Goal: Check status: Check status

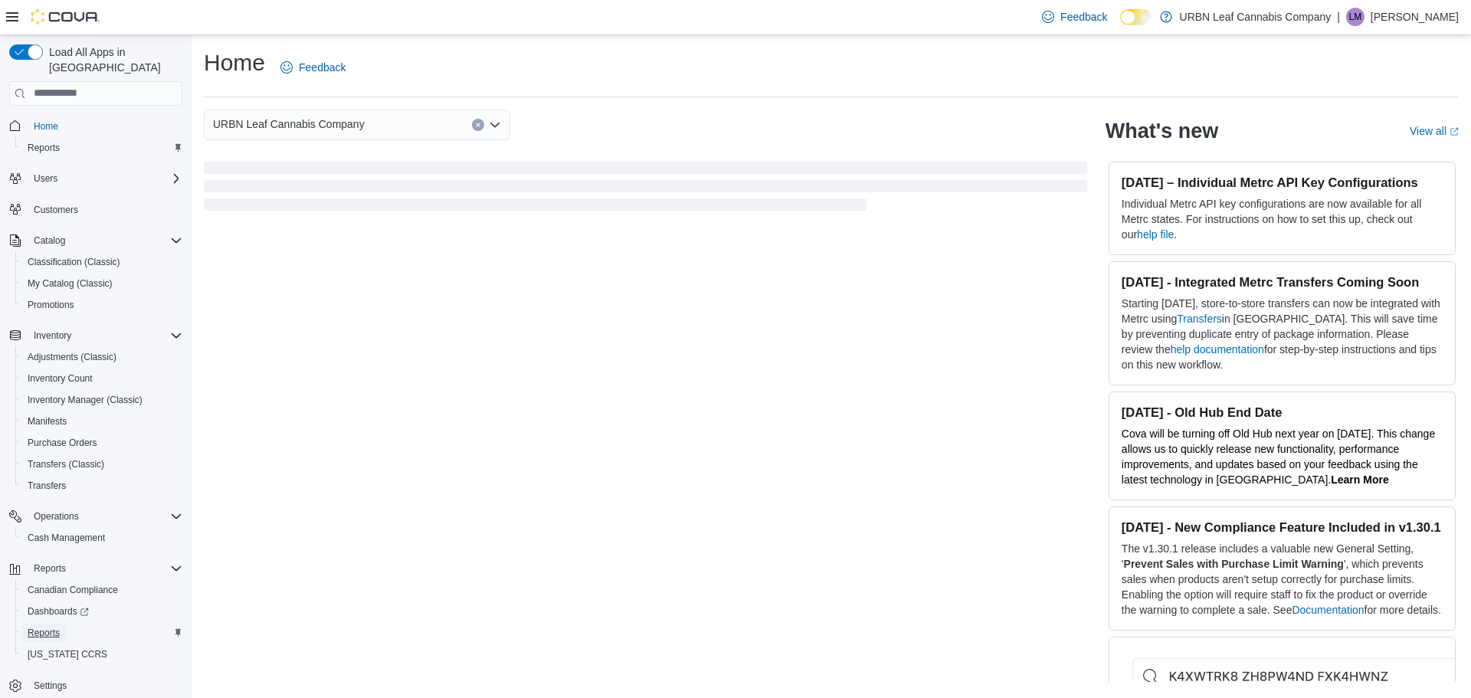
click at [64, 624] on link "Reports" at bounding box center [43, 633] width 44 height 18
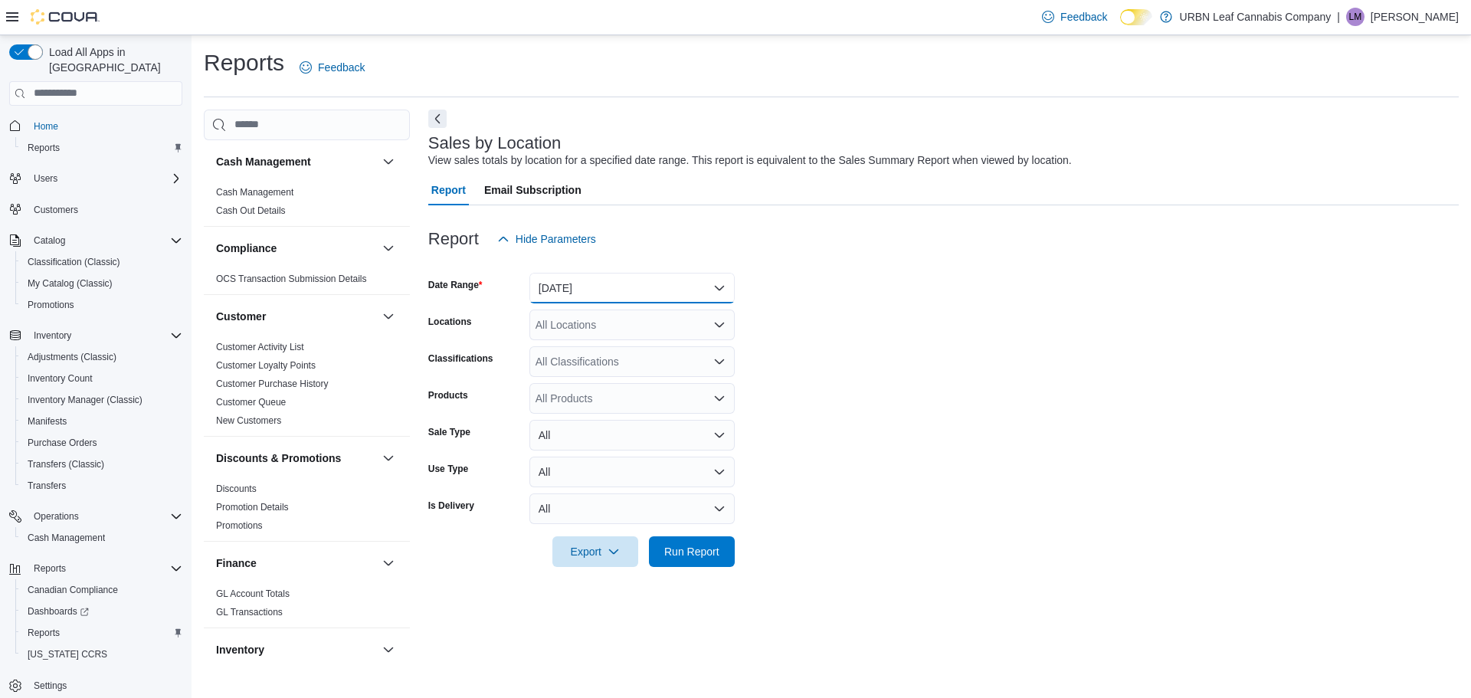
click at [630, 293] on button "[DATE]" at bounding box center [631, 288] width 205 height 31
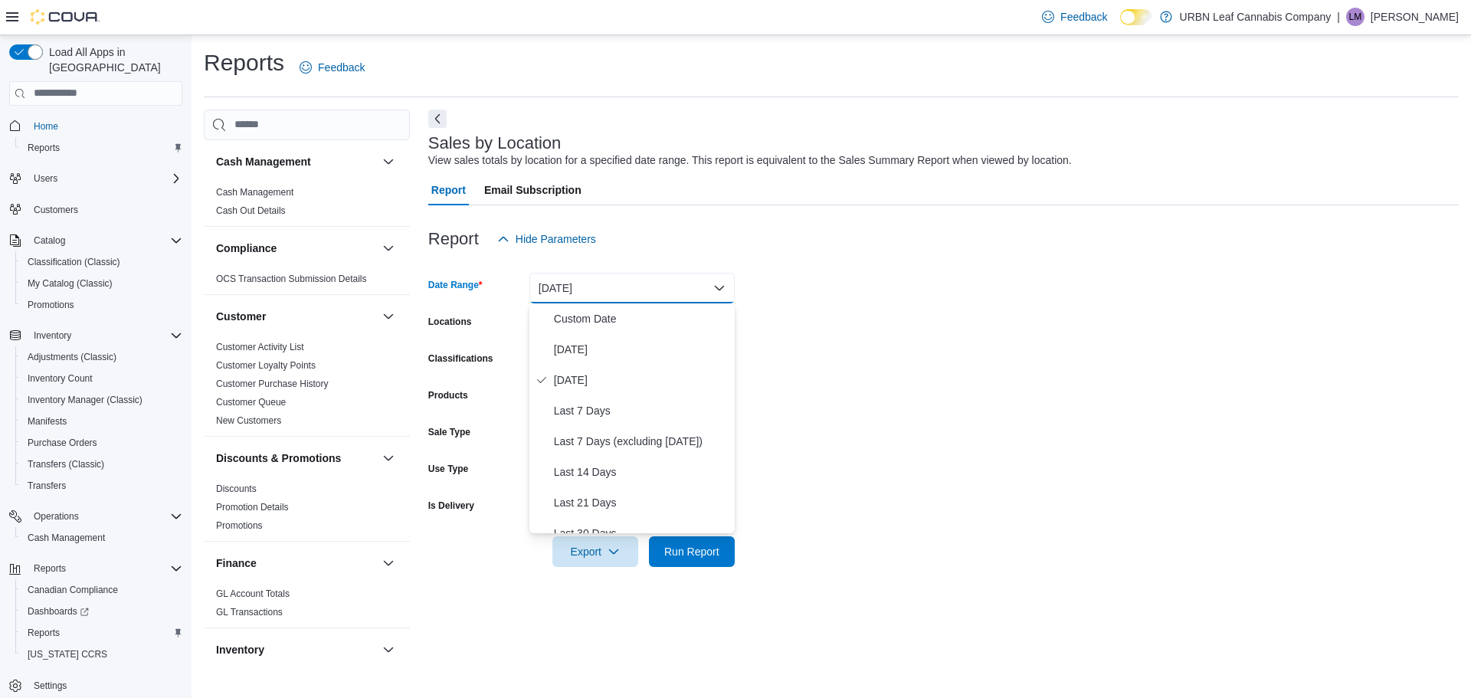
click at [1021, 350] on form "Date Range [DATE] Locations All Locations Classifications All Classifications P…" at bounding box center [943, 410] width 1030 height 313
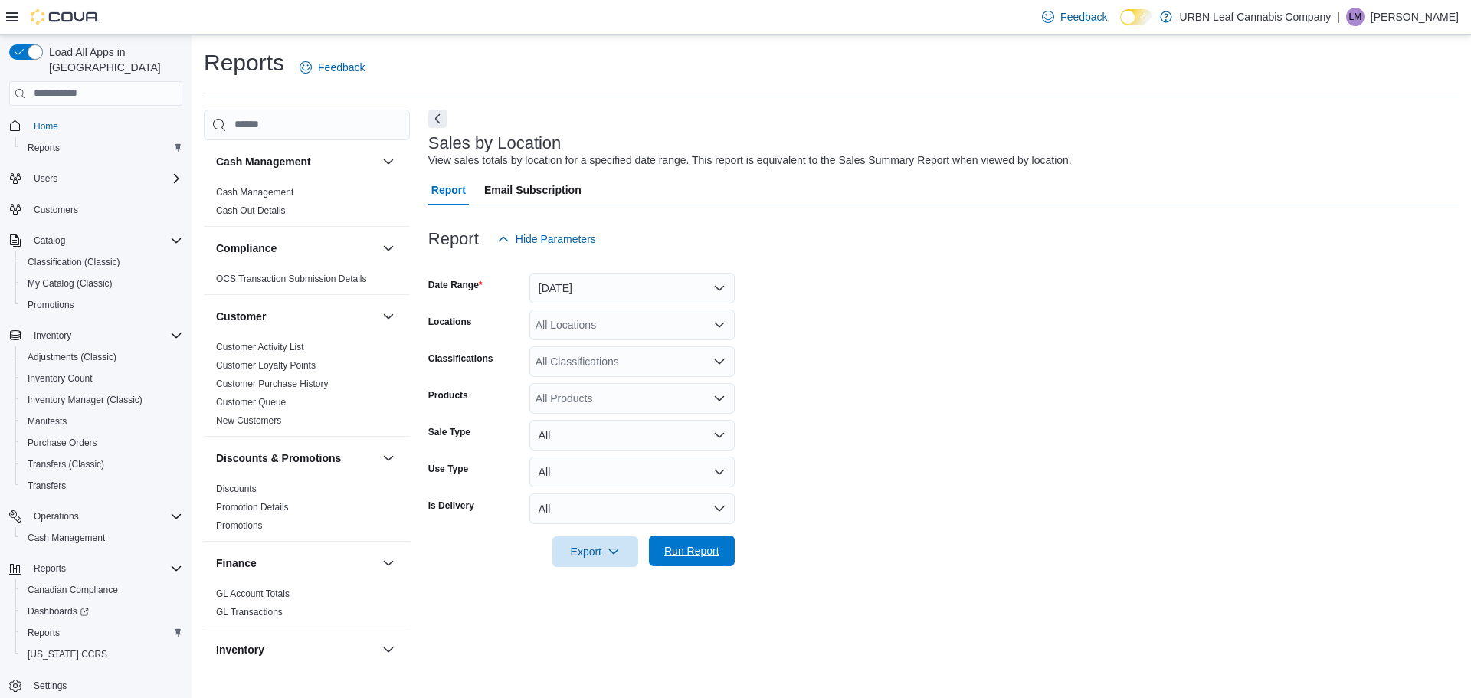
click at [705, 545] on span "Run Report" at bounding box center [691, 550] width 55 height 15
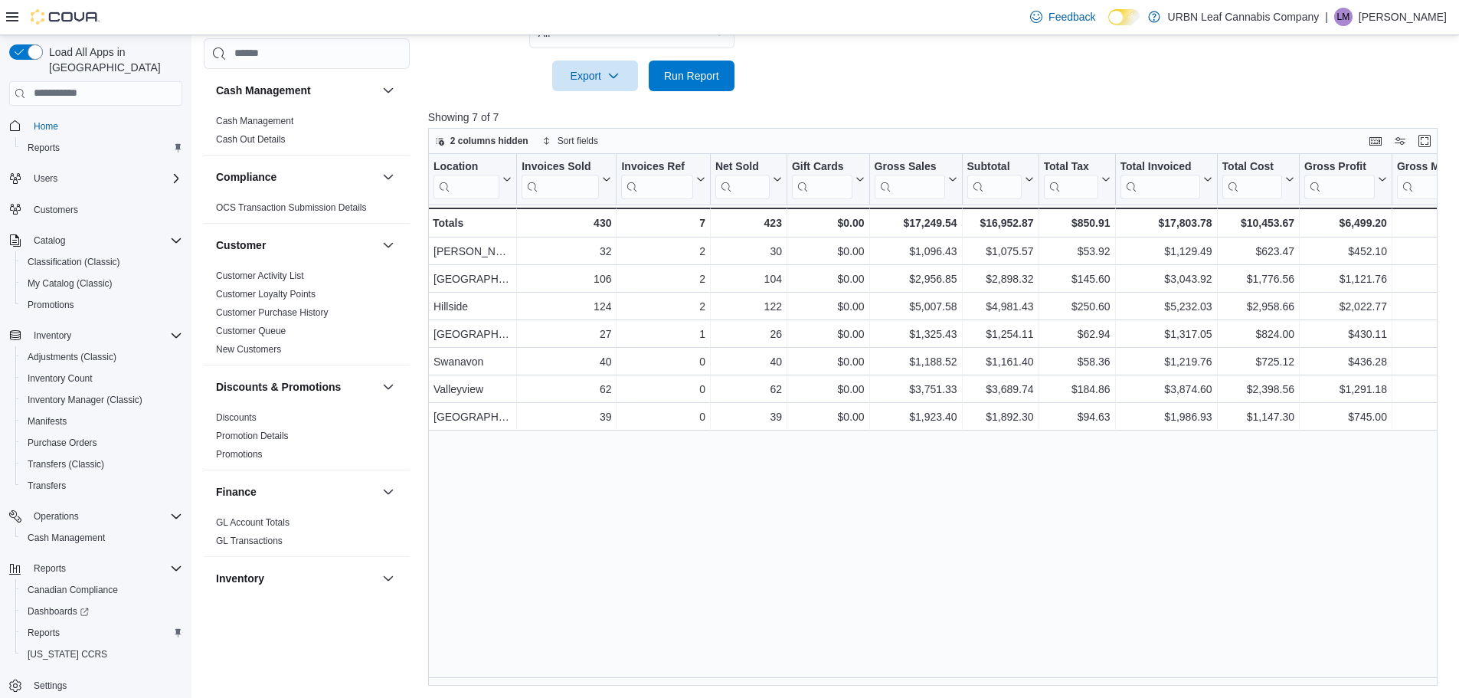
drag, startPoint x: 581, startPoint y: 575, endPoint x: 563, endPoint y: 570, distance: 18.2
click at [570, 571] on div "Location Click to view column header actions Invoices Sold Click to view column…" at bounding box center [938, 420] width 1020 height 532
